Goal: Task Accomplishment & Management: Use online tool/utility

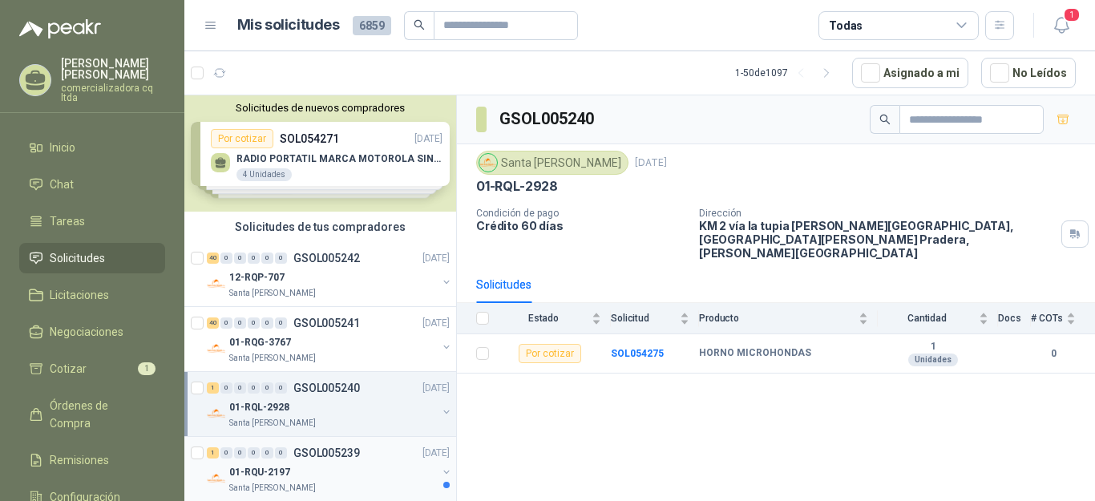
click at [275, 466] on p "01-RQU-2197" at bounding box center [259, 472] width 61 height 15
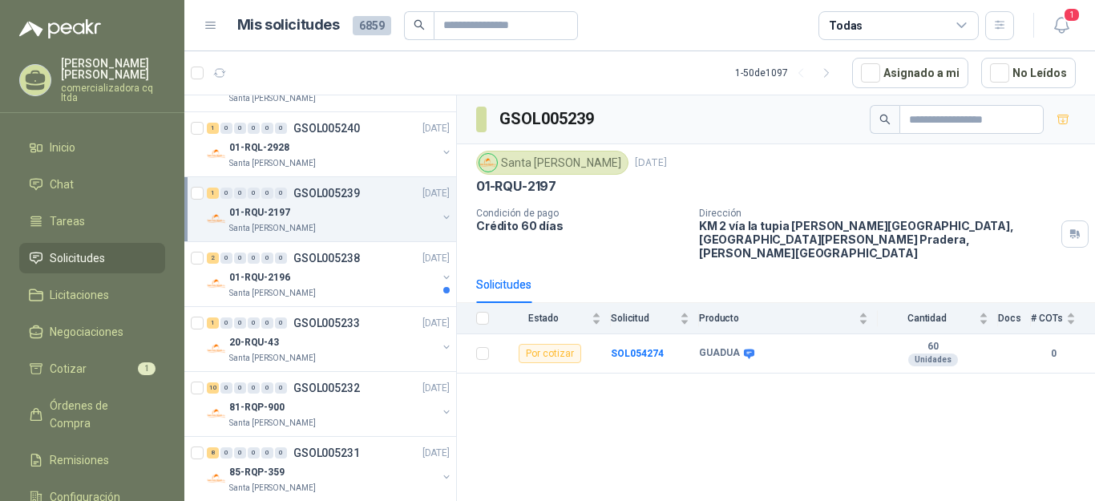
scroll to position [266, 0]
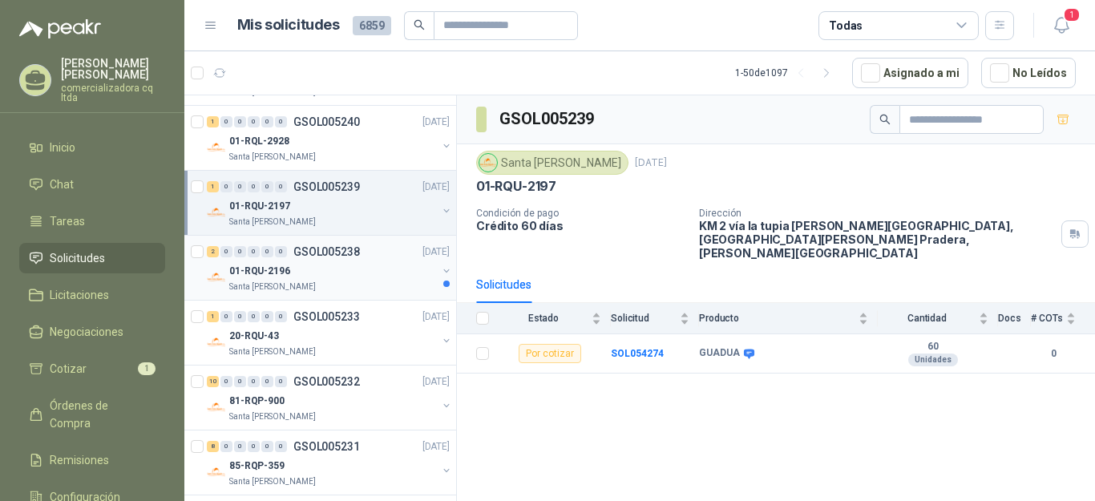
click at [263, 273] on p "01-RQU-2196" at bounding box center [259, 271] width 61 height 15
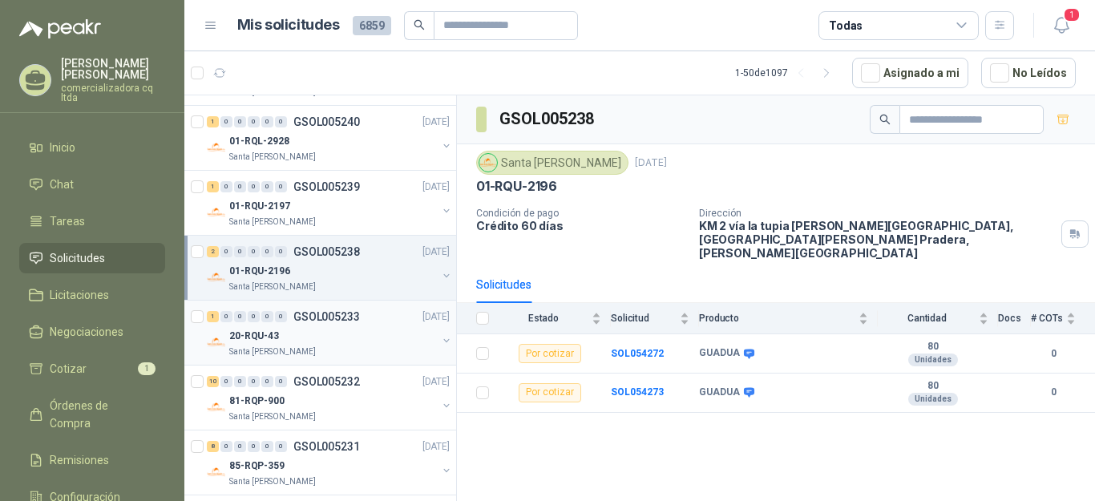
click at [254, 342] on p "20-RQU-43" at bounding box center [254, 336] width 50 height 15
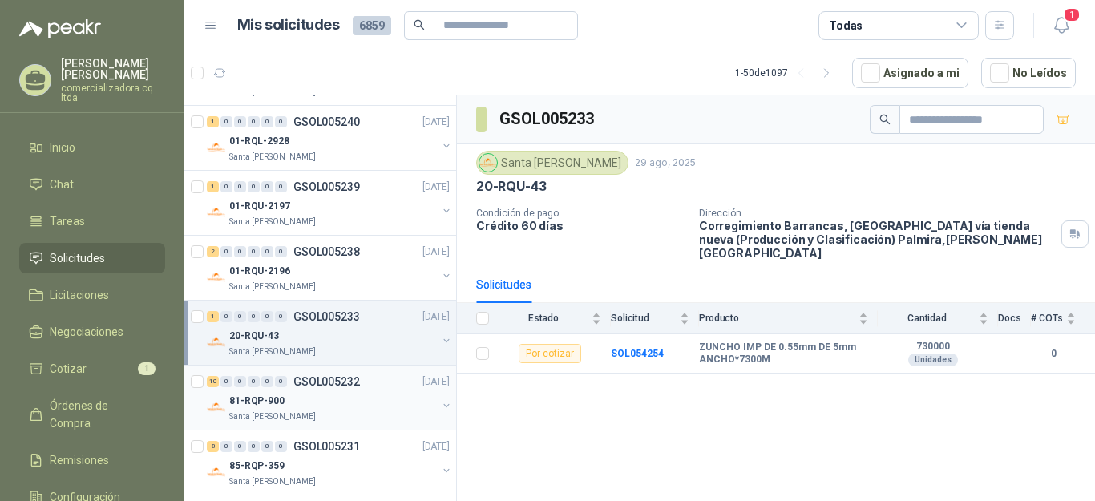
click at [242, 394] on p "81-RQP-900" at bounding box center [256, 401] width 55 height 15
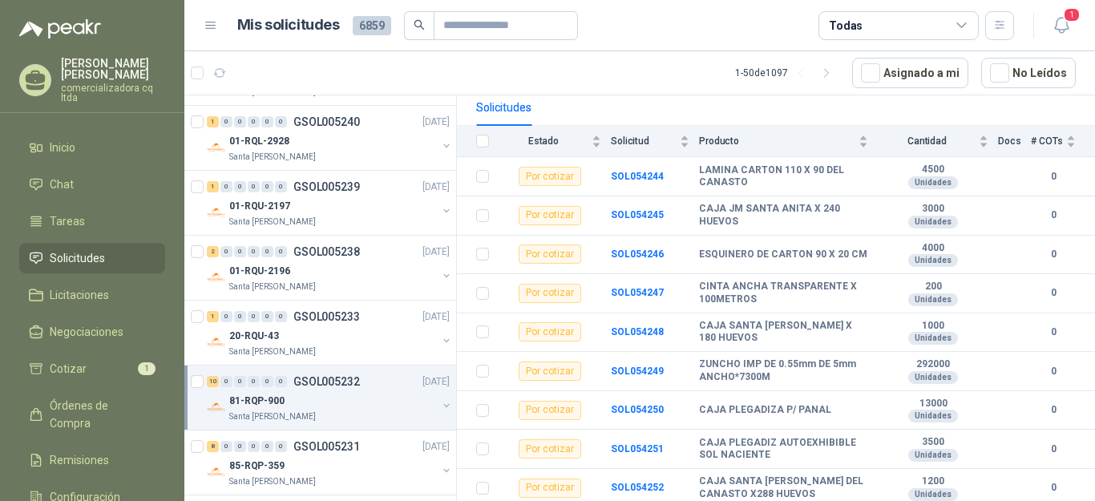
scroll to position [217, 0]
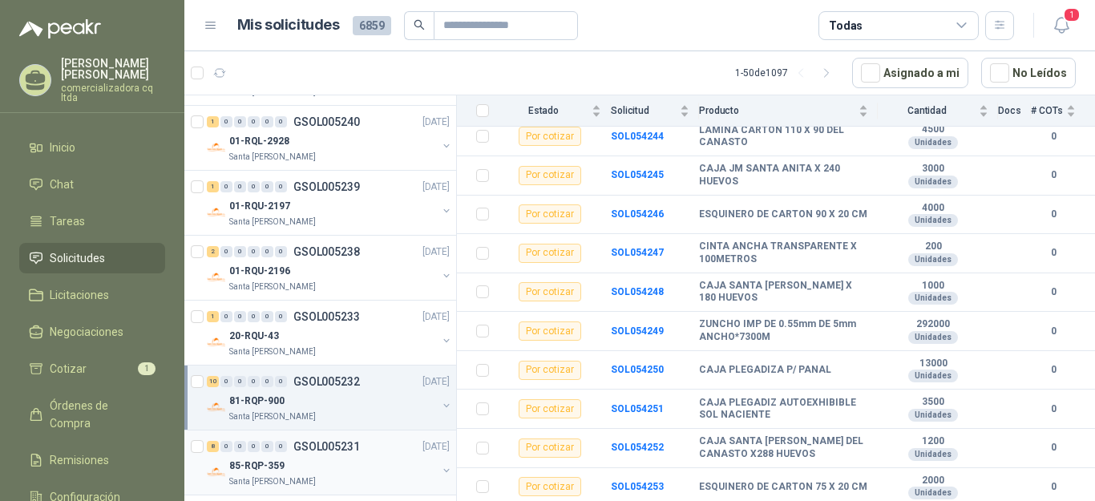
click at [255, 465] on p "85-RQP-359" at bounding box center [256, 466] width 55 height 15
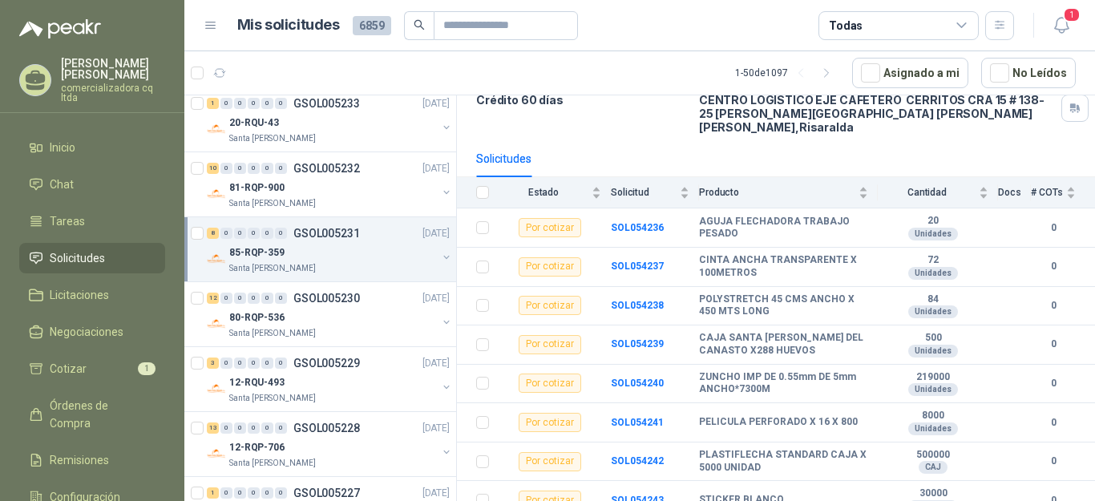
scroll to position [480, 0]
click at [264, 321] on p "80-RQP-536" at bounding box center [256, 316] width 55 height 15
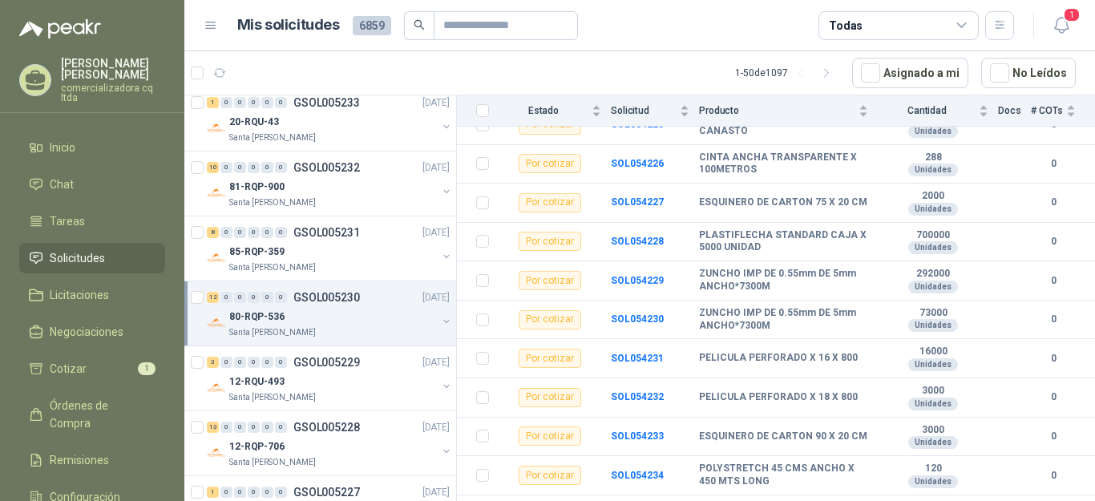
scroll to position [281, 0]
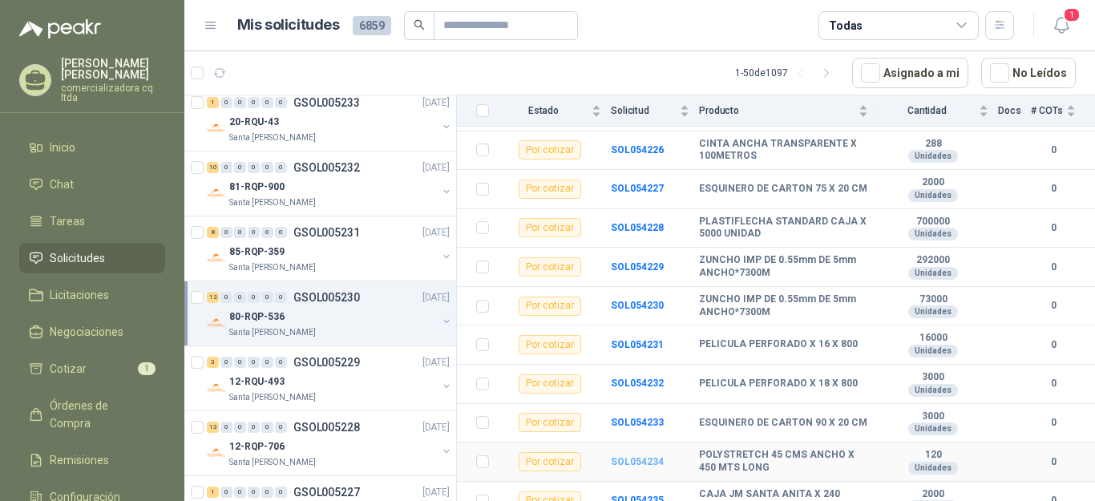
click at [645, 456] on b "SOL054234" at bounding box center [637, 461] width 53 height 11
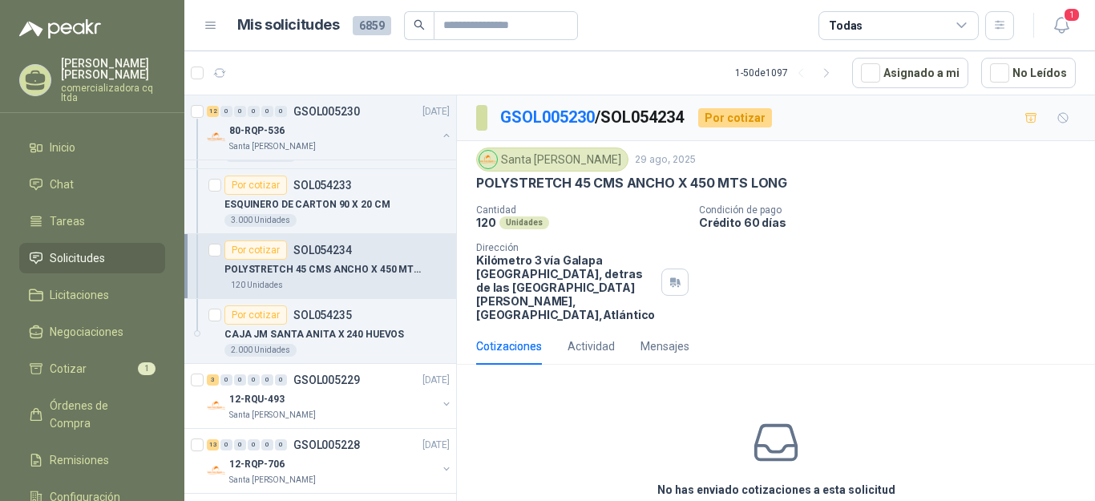
scroll to position [1332, 0]
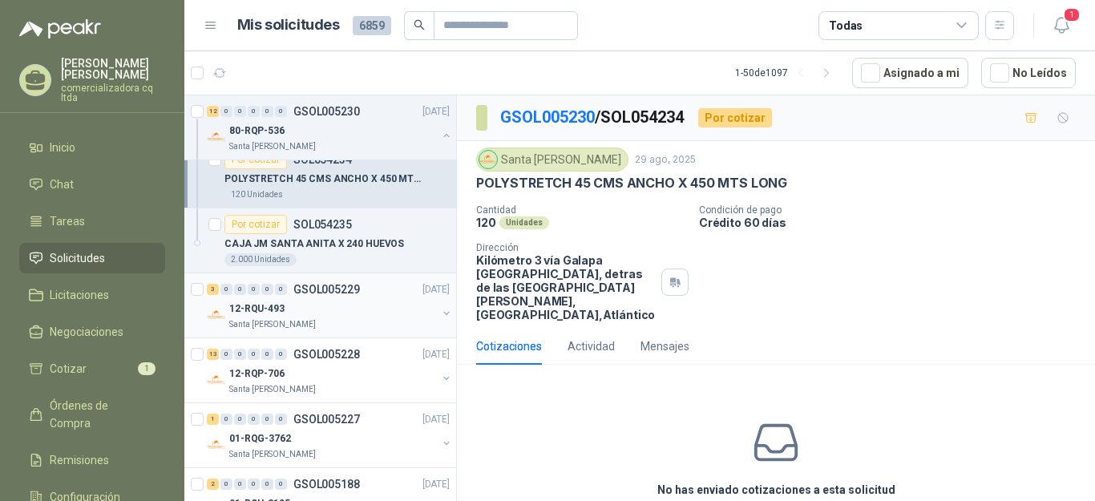
click at [266, 309] on p "12-RQU-493" at bounding box center [256, 308] width 55 height 15
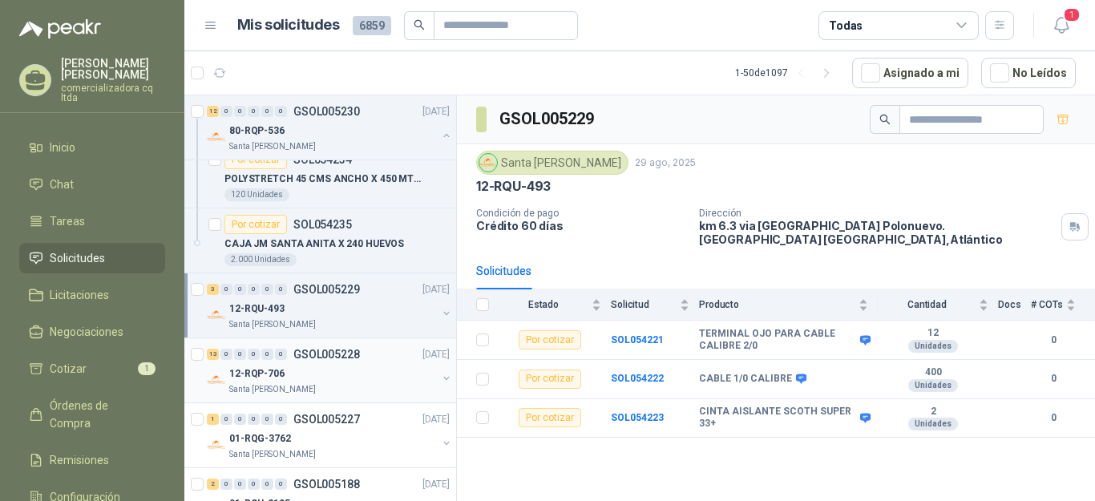
click at [265, 378] on p "12-RQP-706" at bounding box center [256, 373] width 55 height 15
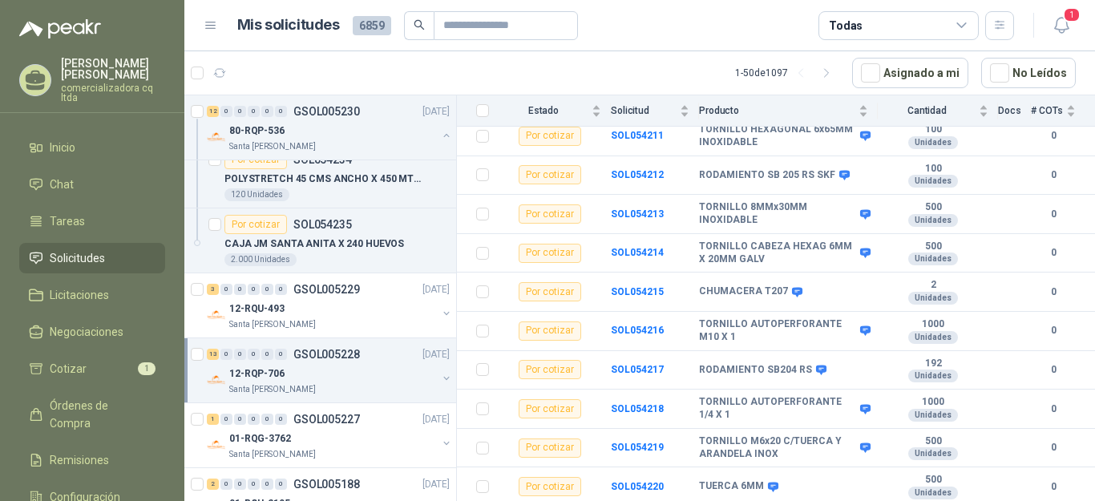
scroll to position [311, 0]
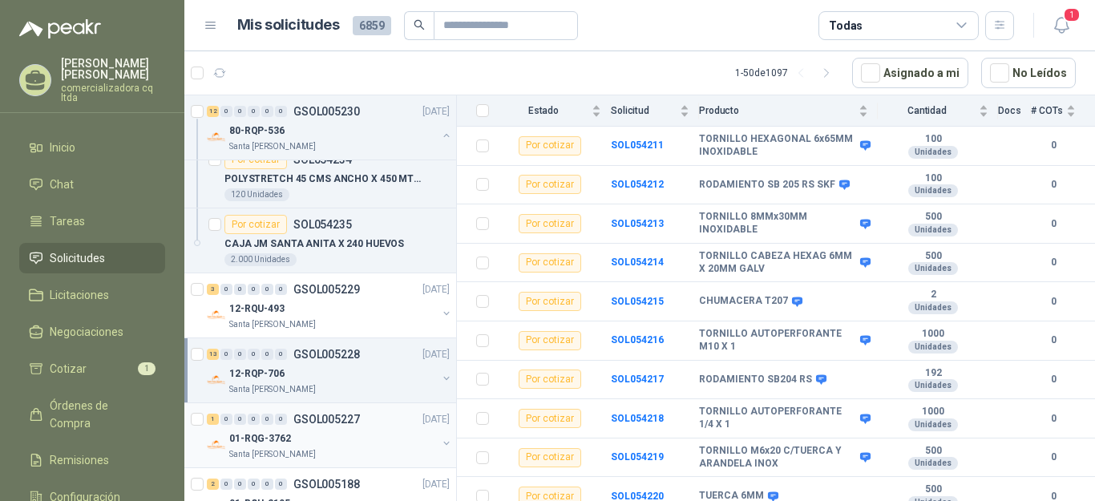
click at [255, 438] on p "01-RQG-3762" at bounding box center [260, 438] width 62 height 15
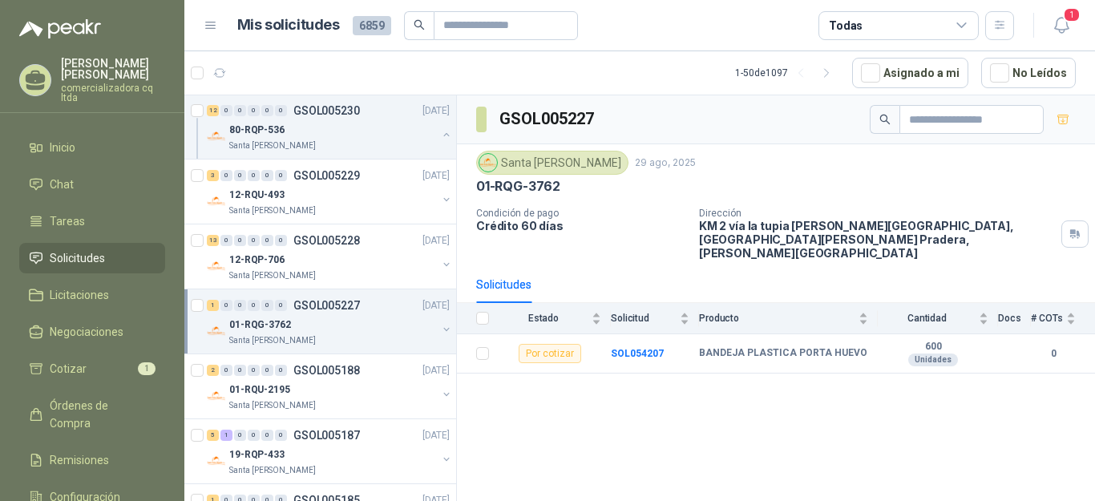
scroll to position [1487, 0]
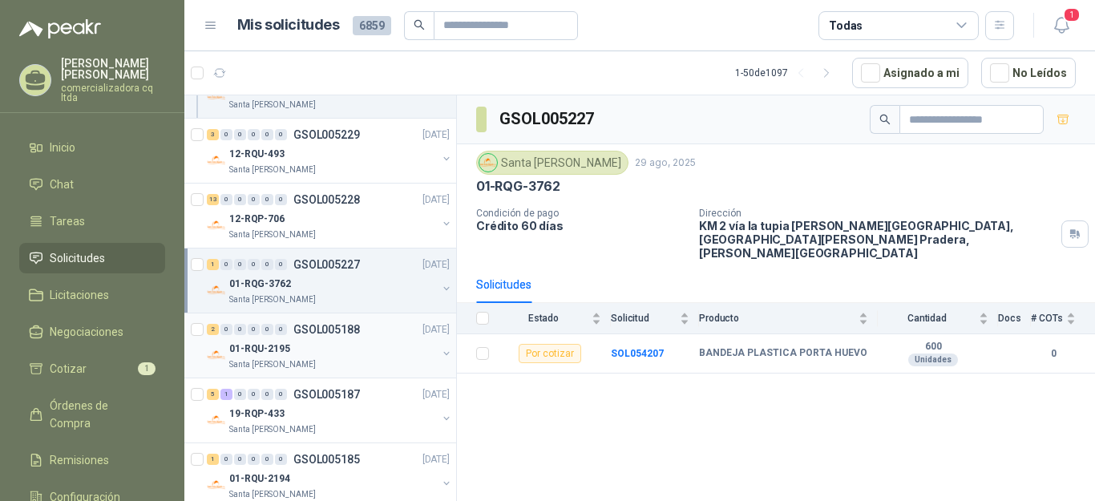
click at [277, 342] on p "01-RQU-2195" at bounding box center [259, 349] width 61 height 15
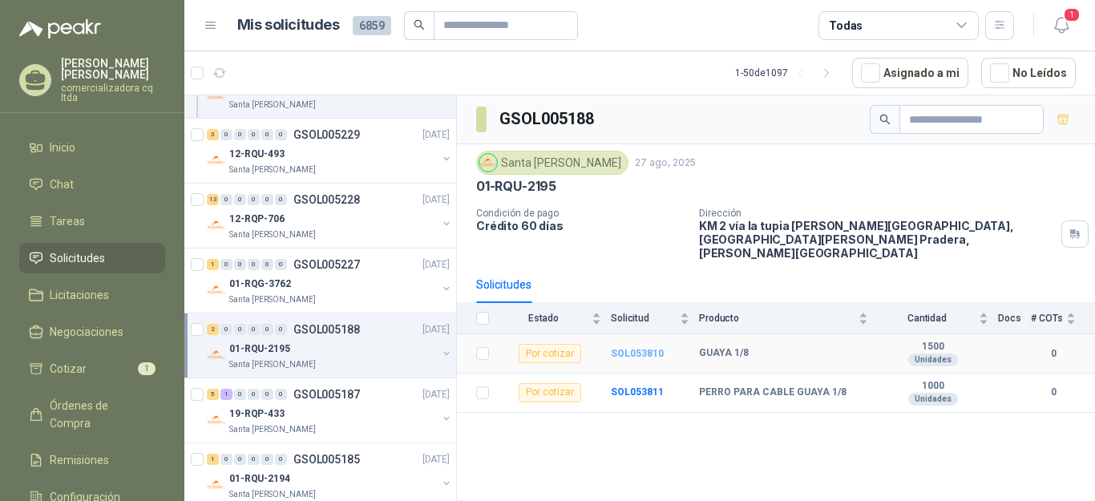
click at [622, 348] on b "SOL053810" at bounding box center [637, 353] width 53 height 11
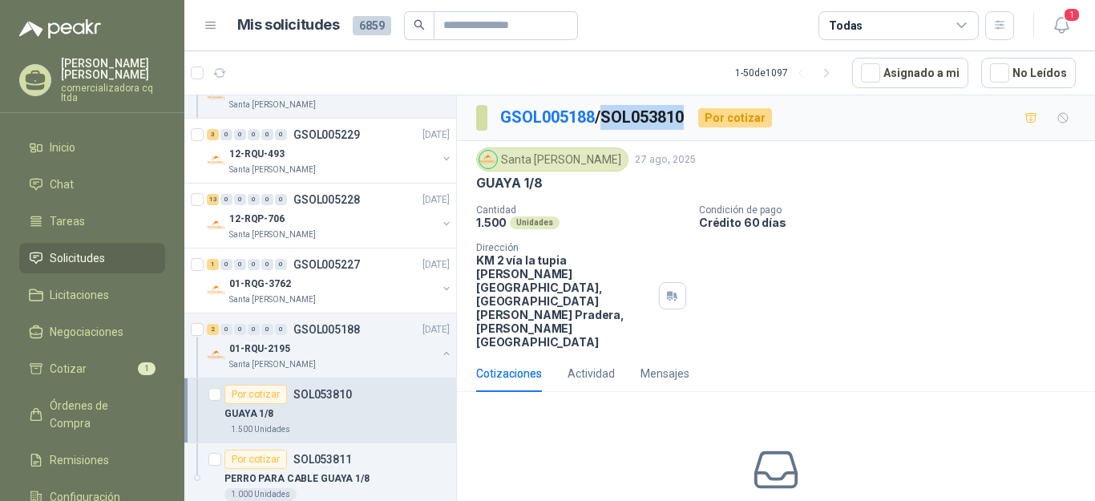
drag, startPoint x: 610, startPoint y: 116, endPoint x: 691, endPoint y: 116, distance: 81.0
click at [685, 116] on p "GSOL005188 / SOL053810" at bounding box center [592, 117] width 185 height 25
copy p "SOL053810"
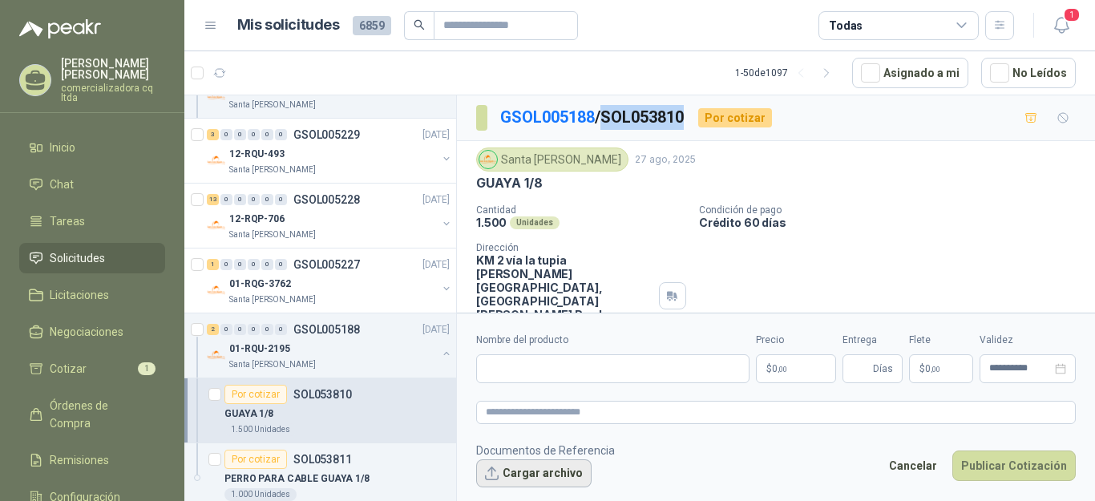
click at [547, 472] on button "Cargar archivo" at bounding box center [533, 473] width 115 height 29
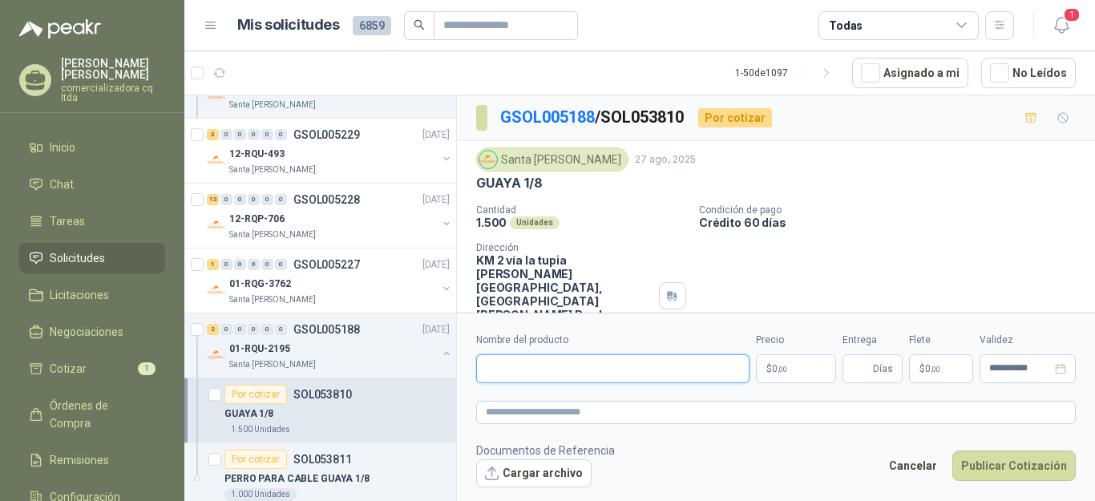
click at [503, 374] on input "Nombre del producto" at bounding box center [612, 368] width 273 height 29
type input "**********"
click at [792, 363] on p "$ 0 ,00" at bounding box center [796, 368] width 80 height 29
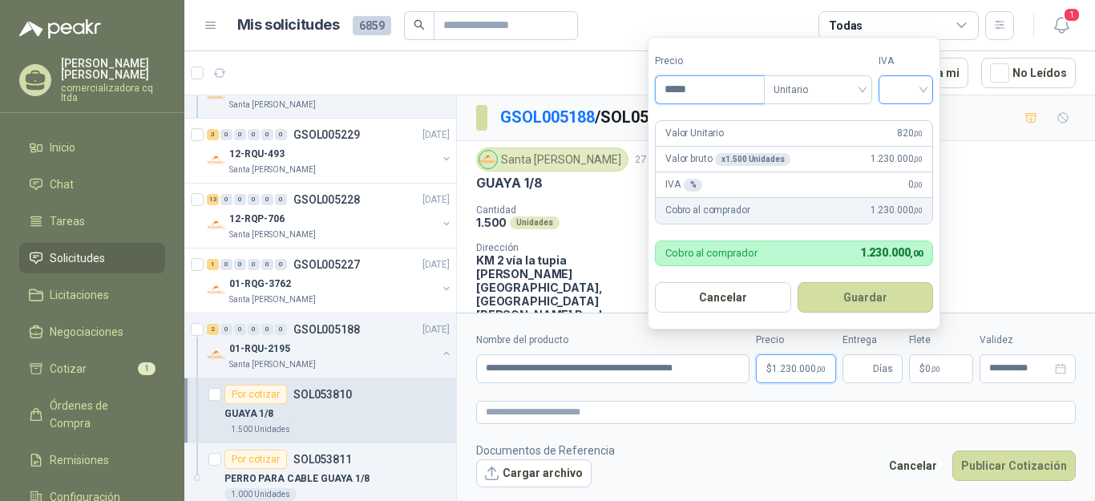
type input "*****"
click at [920, 93] on input "search" at bounding box center [905, 88] width 35 height 24
click at [912, 125] on div "19%" at bounding box center [910, 124] width 30 height 18
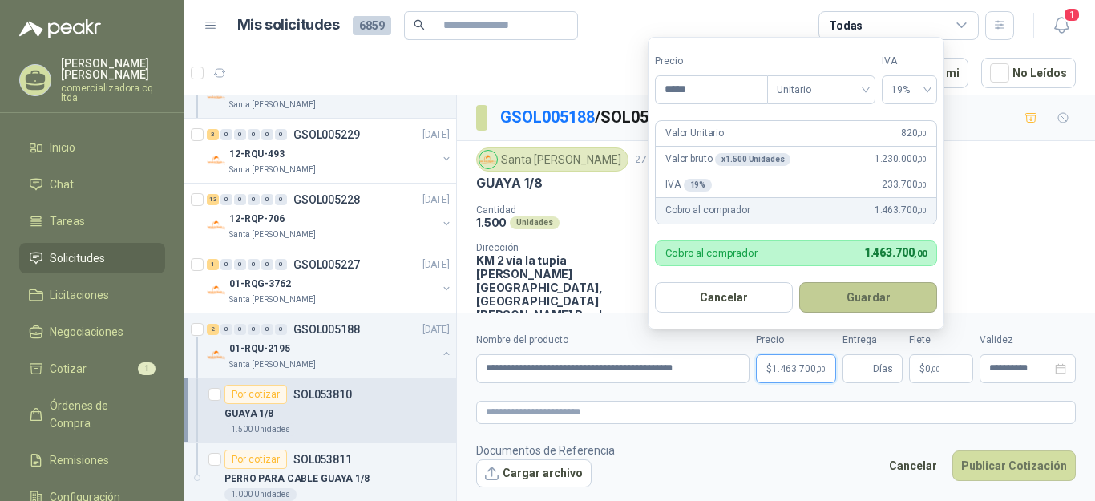
click at [855, 288] on button "Guardar" at bounding box center [868, 297] width 138 height 30
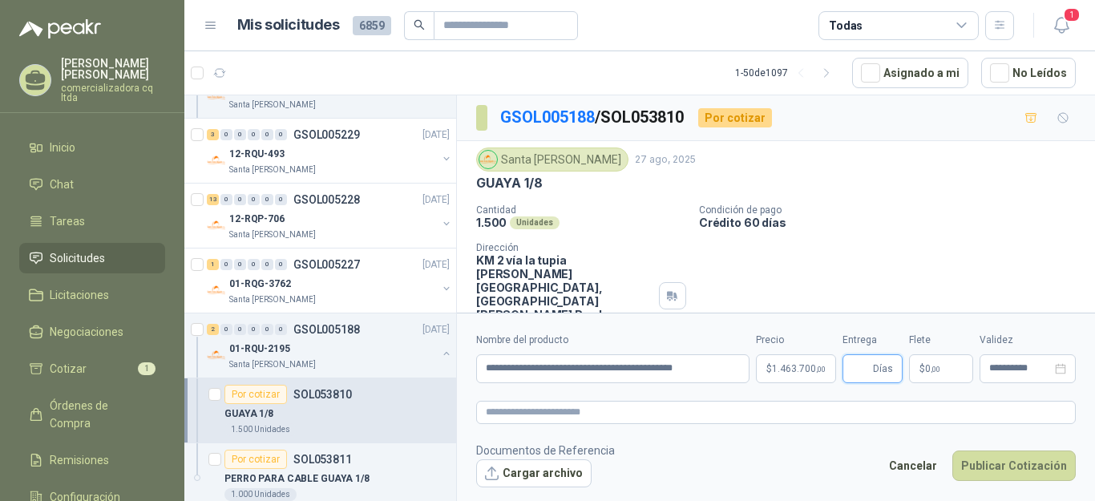
click at [863, 368] on input "Entrega" at bounding box center [861, 368] width 18 height 27
type input "*"
click at [996, 466] on button "Publicar Cotización" at bounding box center [1013, 466] width 123 height 30
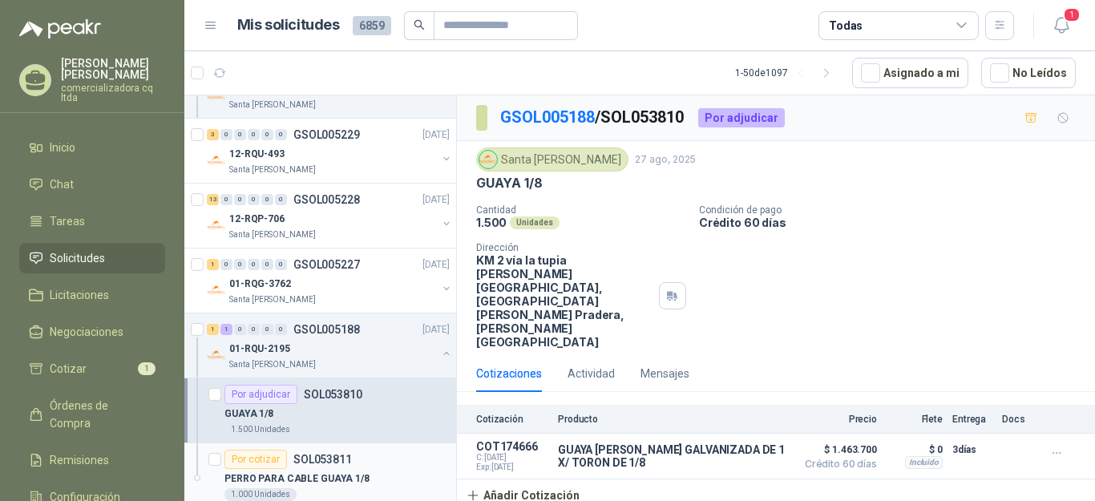
click at [292, 481] on p "PERRO PARA CABLE GUAYA 1/8" at bounding box center [296, 478] width 145 height 15
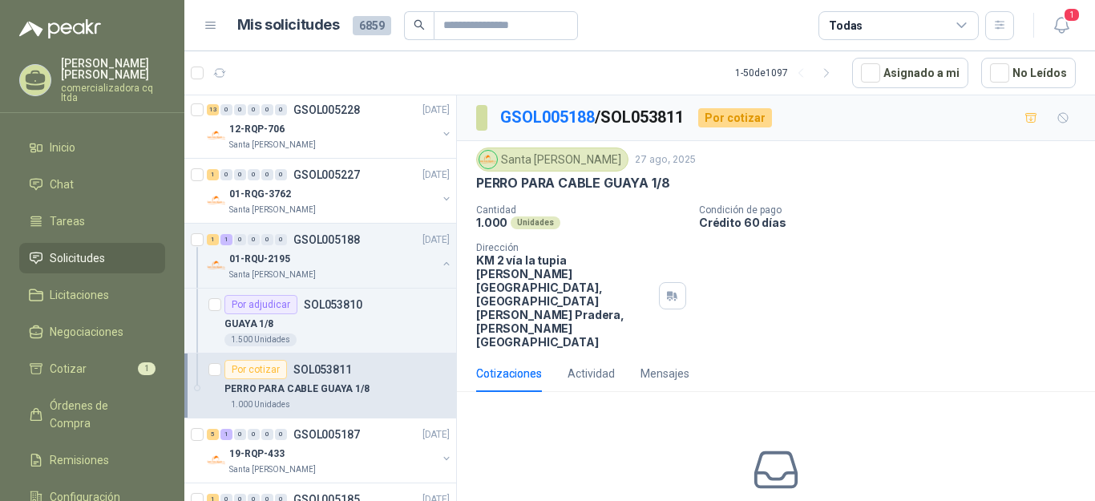
scroll to position [1619, 0]
